Goal: Navigation & Orientation: Find specific page/section

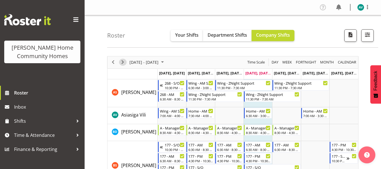
click at [123, 65] on span "Next" at bounding box center [122, 62] width 7 height 7
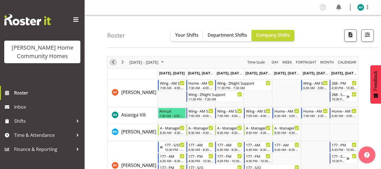
click at [113, 63] on span "Previous" at bounding box center [113, 62] width 7 height 7
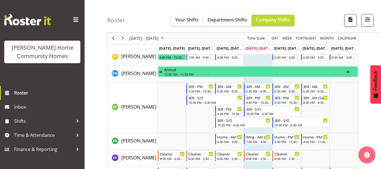
scroll to position [243, 0]
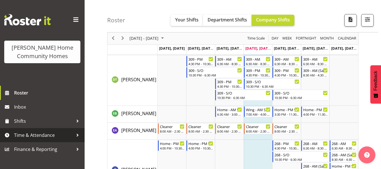
click at [47, 136] on span "Time & Attendance" at bounding box center [43, 135] width 59 height 8
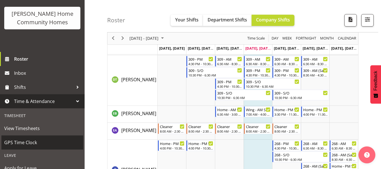
scroll to position [34, 0]
click at [29, 140] on span "GPS Time Clock" at bounding box center [42, 142] width 76 height 8
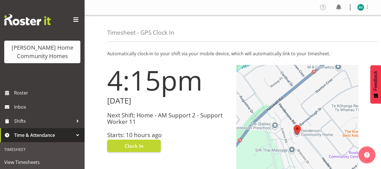
click at [369, 6] on span at bounding box center [367, 7] width 7 height 7
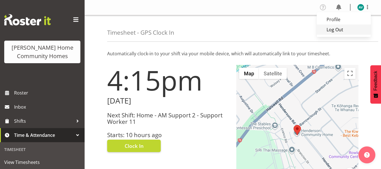
click at [337, 30] on link "Log Out" at bounding box center [344, 30] width 54 height 10
